Goal: Find specific page/section: Find specific page/section

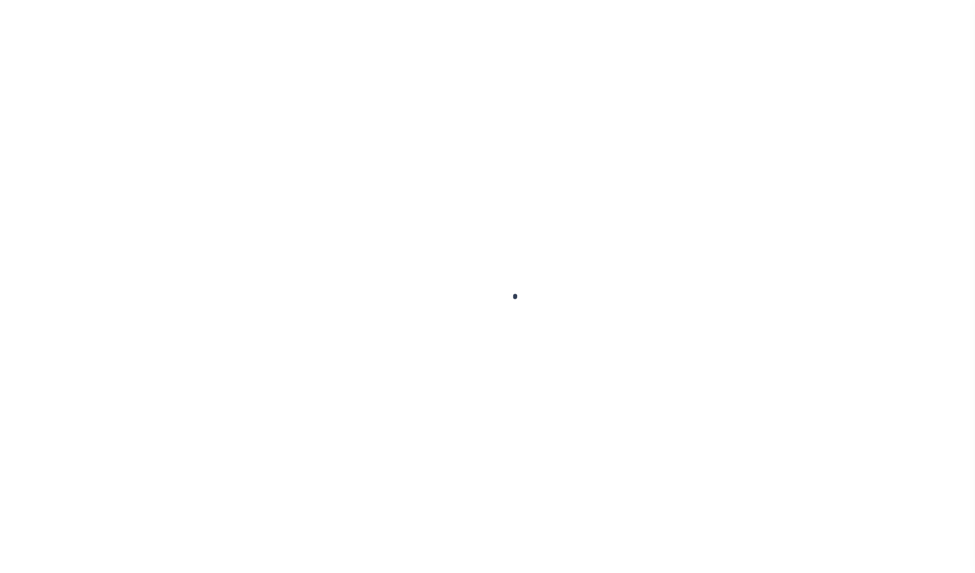
select select
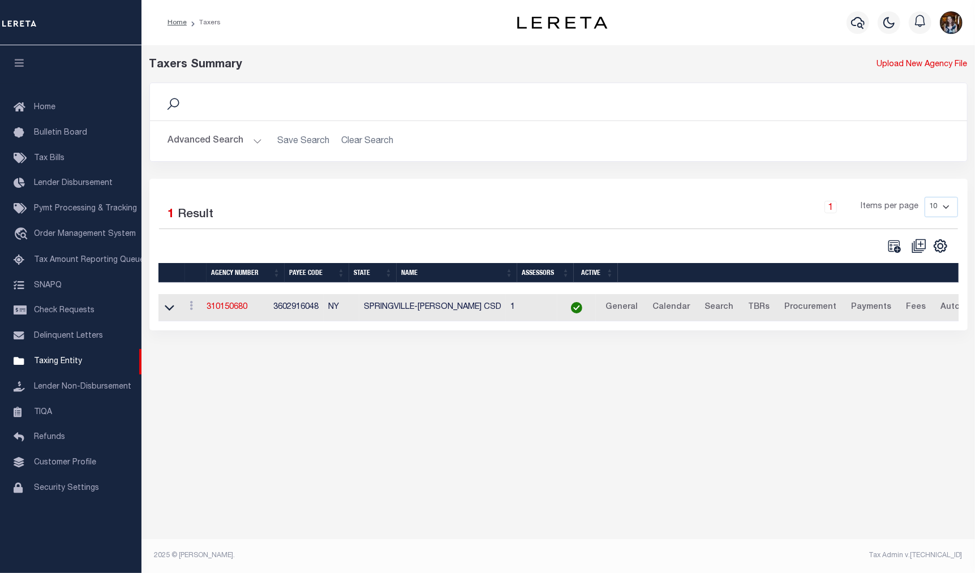
click at [230, 147] on button "Advanced Search" at bounding box center [215, 141] width 94 height 22
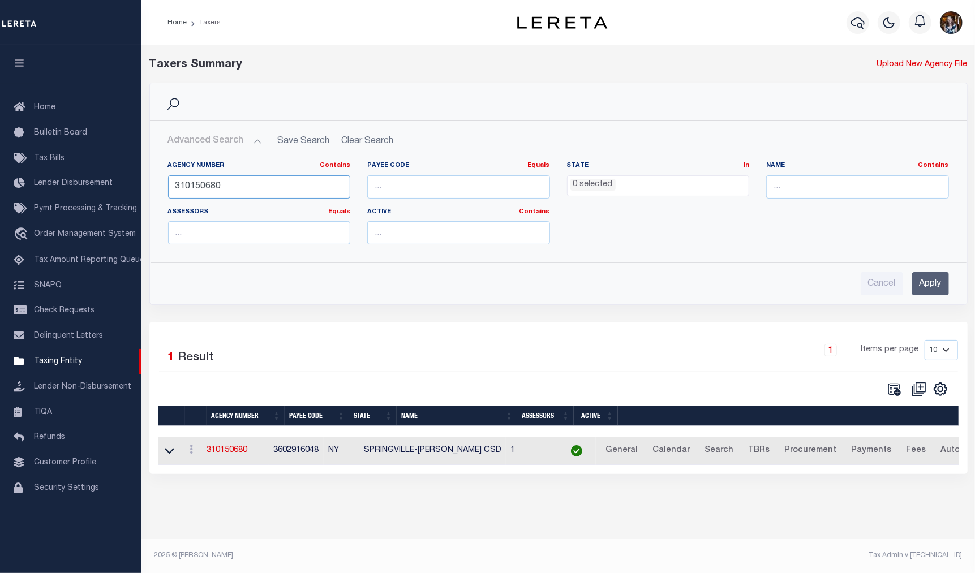
click at [235, 188] on input "310150680" at bounding box center [259, 186] width 183 height 23
type input "040340000"
click at [937, 292] on input "Apply" at bounding box center [930, 283] width 37 height 23
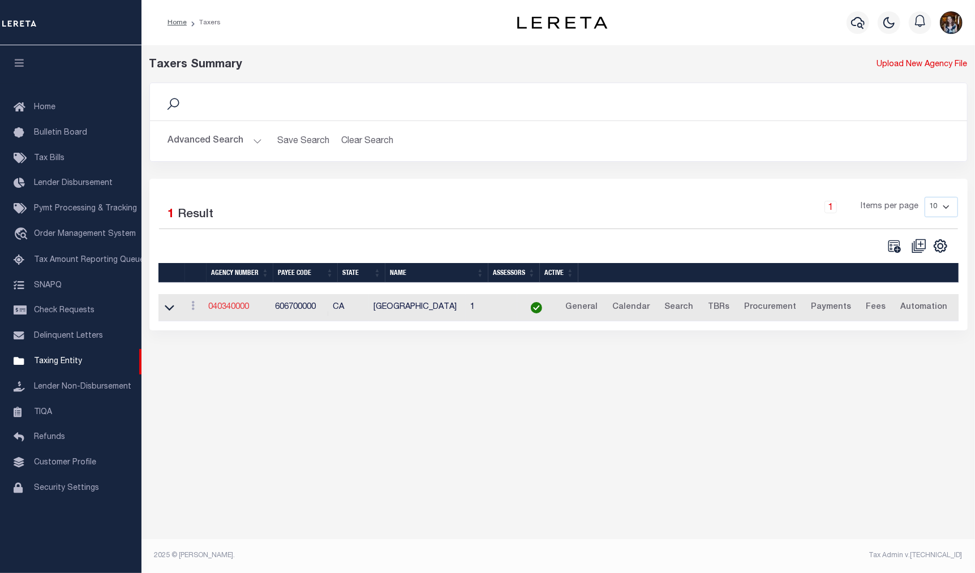
click at [238, 311] on link "040340000" at bounding box center [228, 307] width 41 height 8
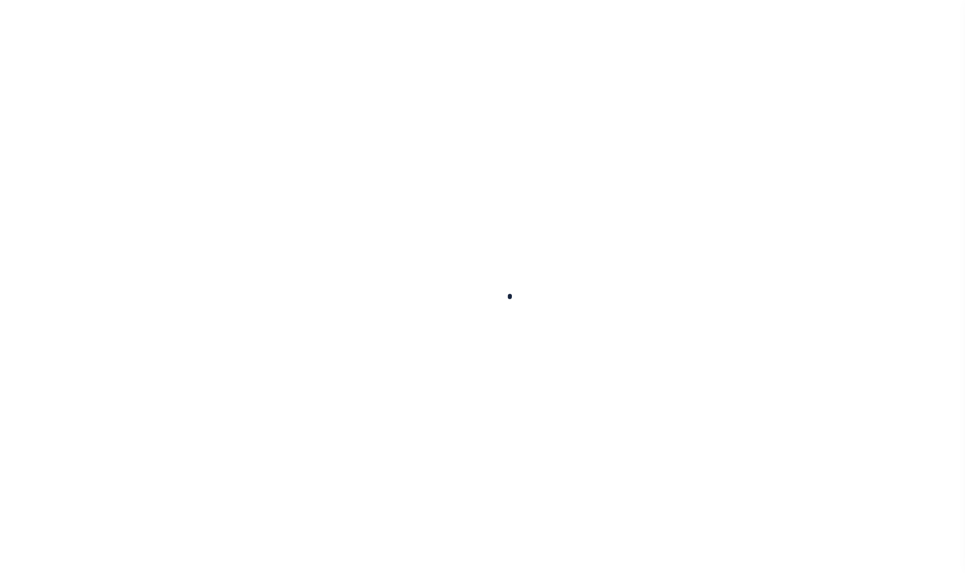
select select
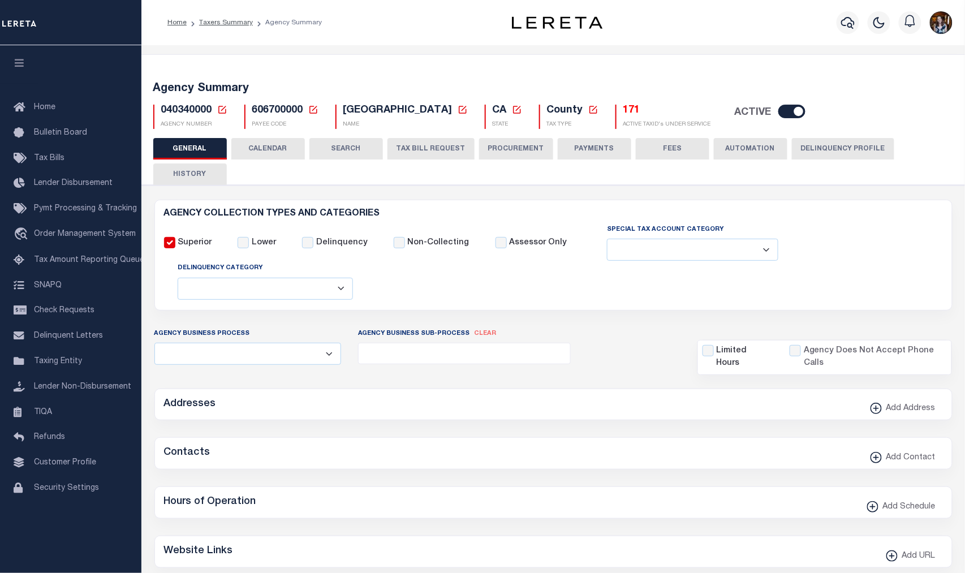
checkbox input "false"
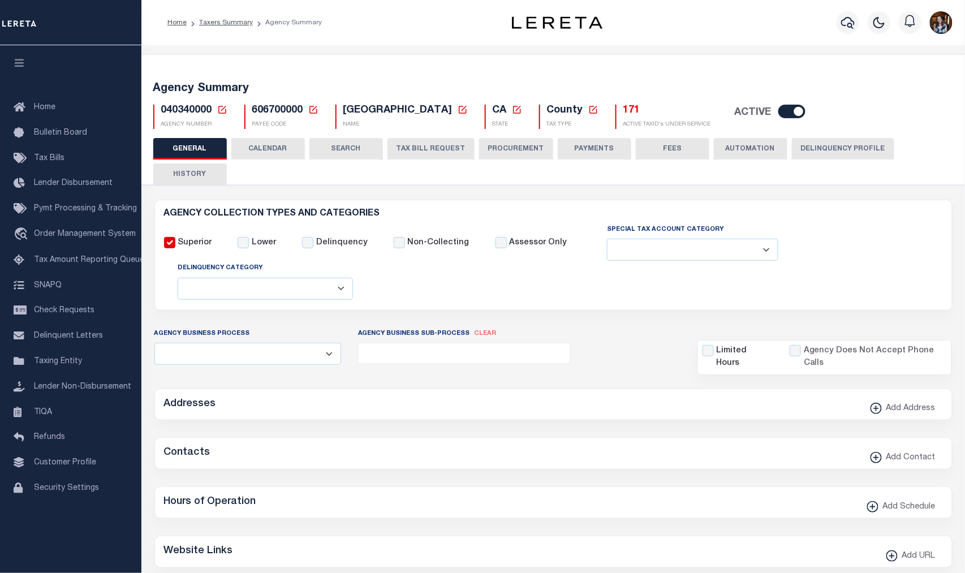
type input "606700000"
